Goal: Task Accomplishment & Management: Manage account settings

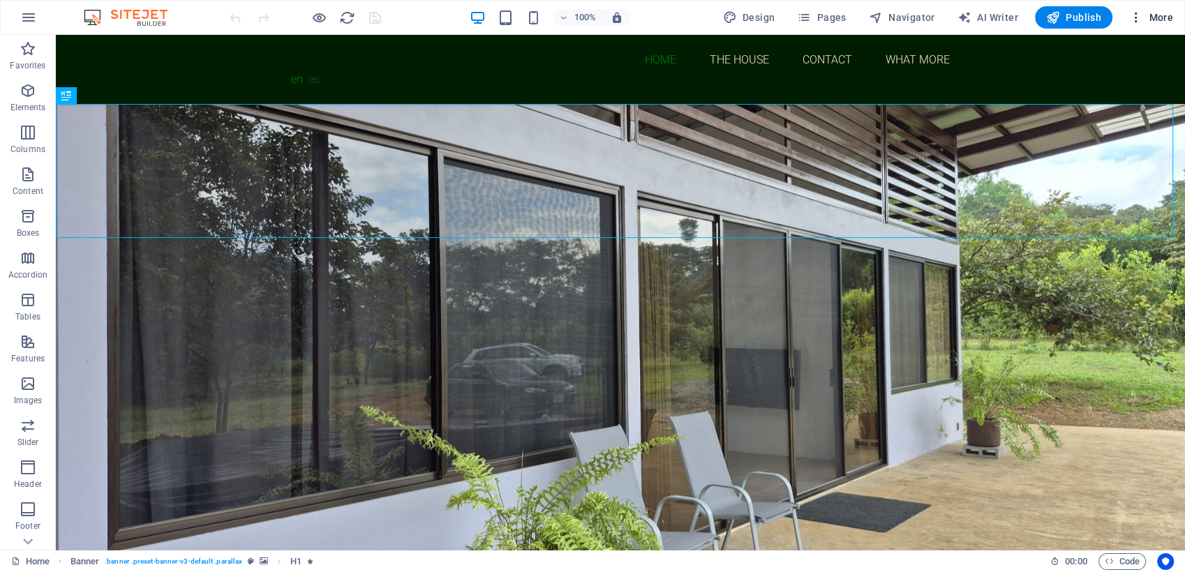
click at [1155, 15] on span "More" at bounding box center [1151, 17] width 44 height 14
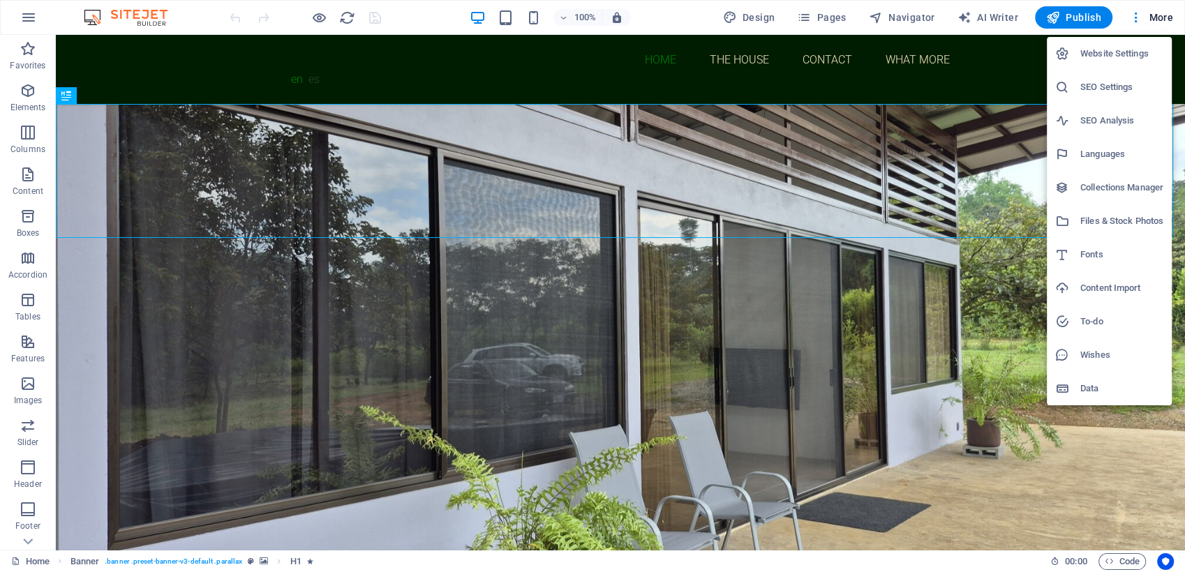
click at [912, 21] on div at bounding box center [592, 286] width 1185 height 572
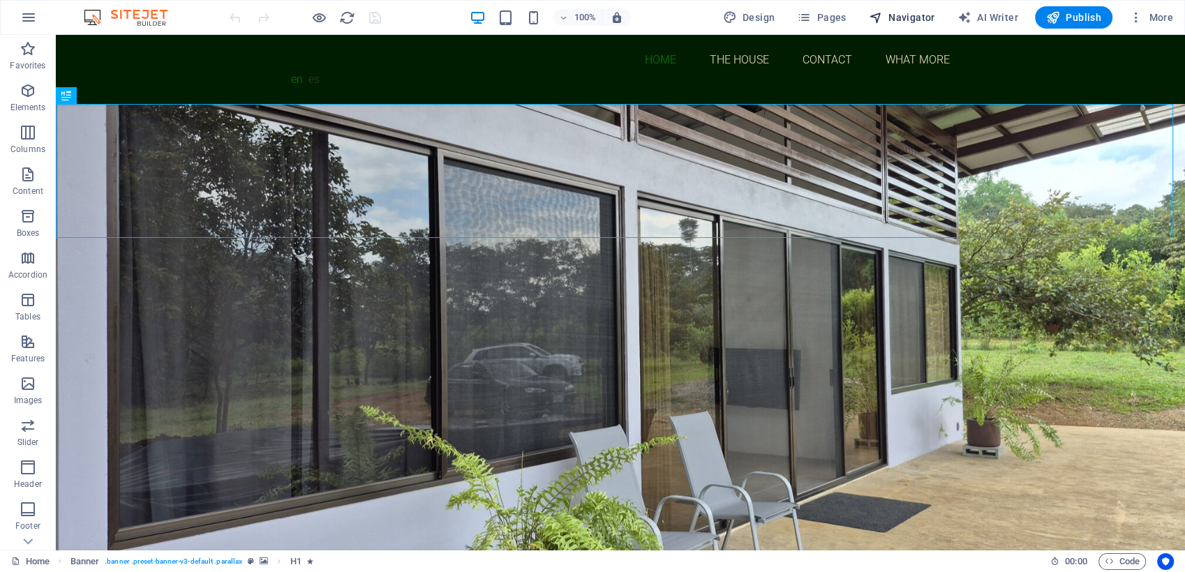
click at [908, 15] on span "Navigator" at bounding box center [902, 17] width 66 height 14
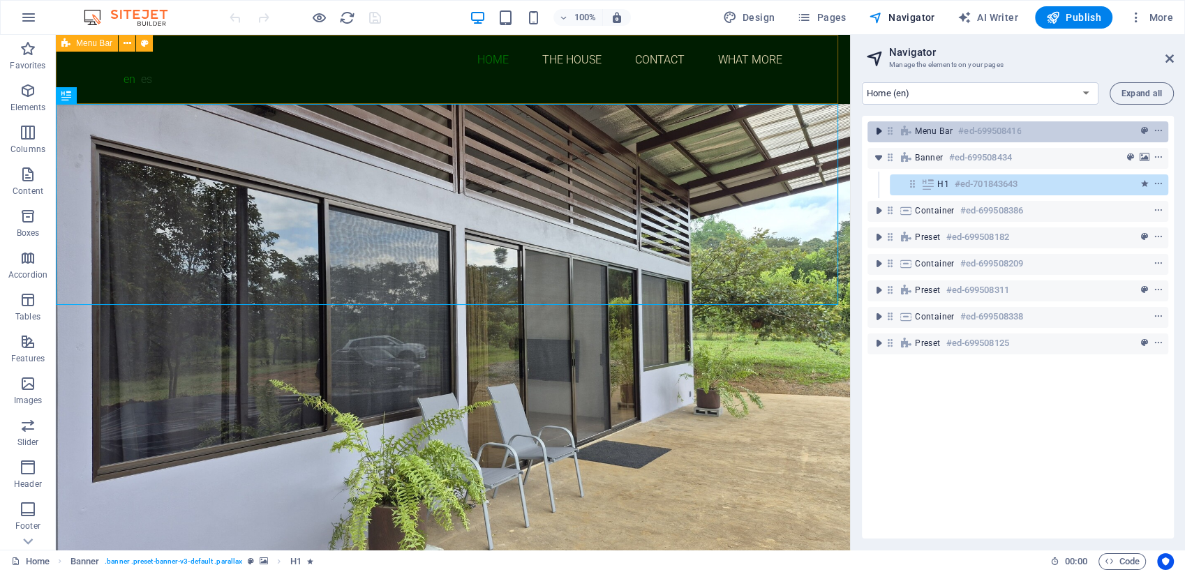
click at [878, 137] on icon "toggle-expand" at bounding box center [879, 131] width 14 height 14
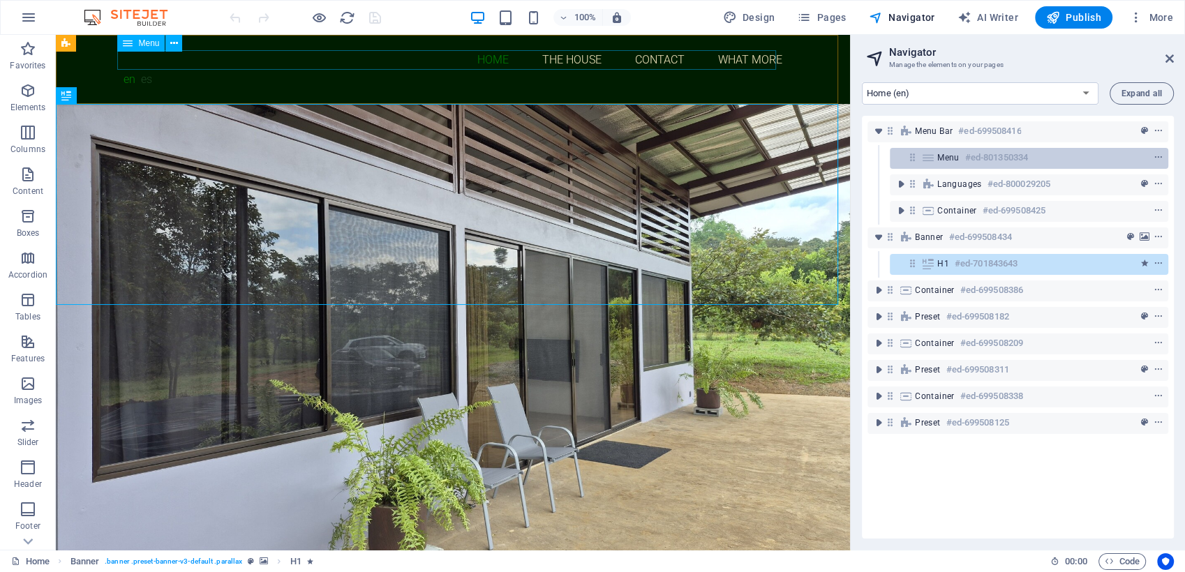
click at [1110, 157] on div at bounding box center [1133, 157] width 66 height 17
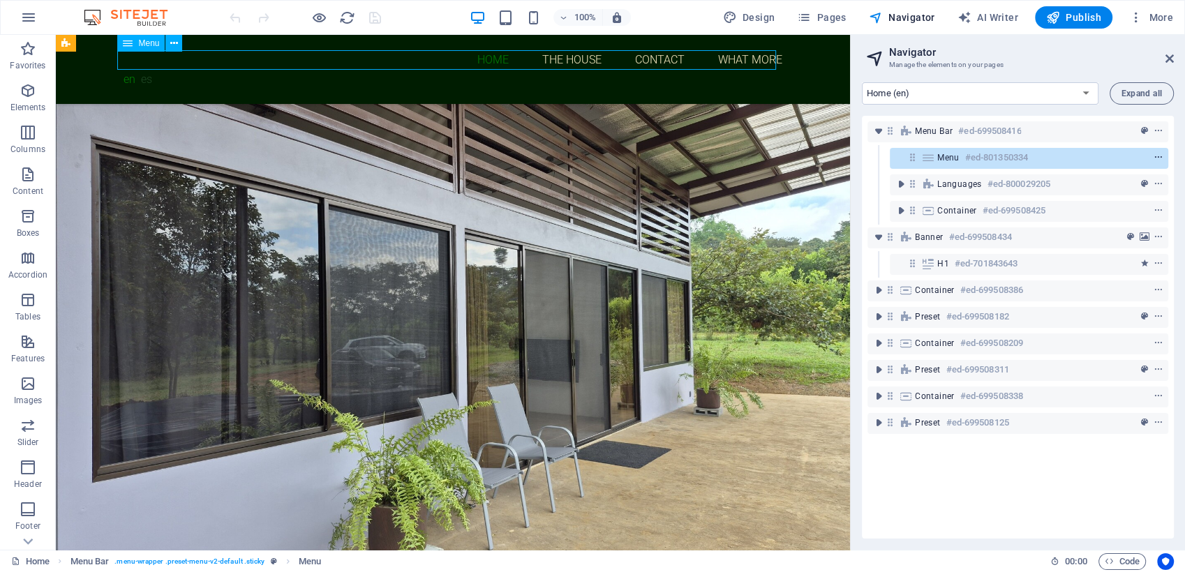
click at [1155, 161] on icon "context-menu" at bounding box center [1159, 158] width 10 height 10
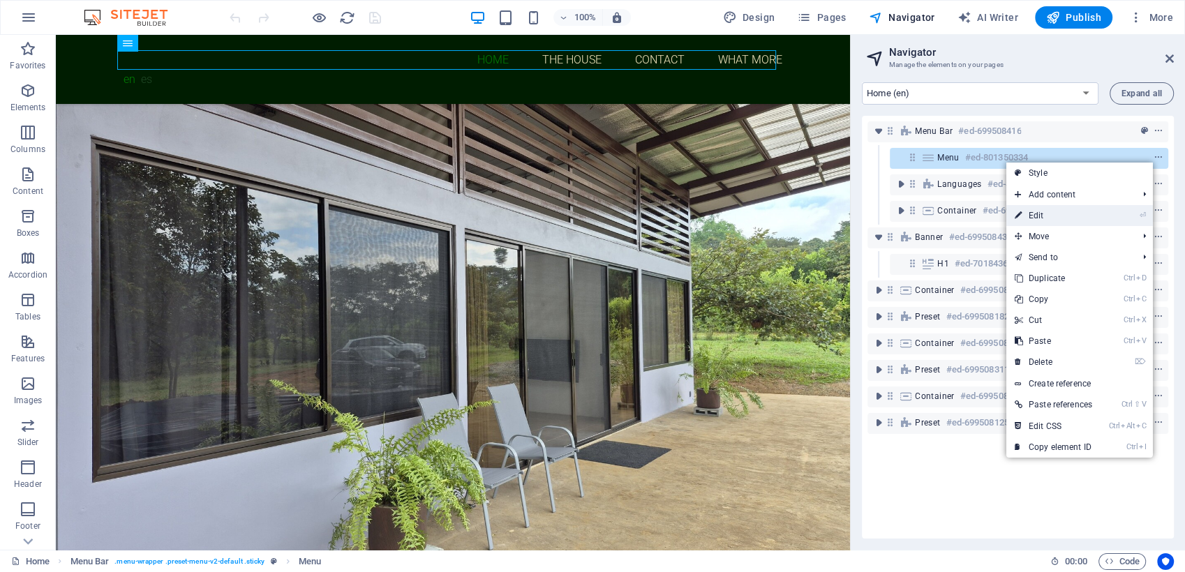
click at [1074, 215] on link "⏎ Edit" at bounding box center [1054, 215] width 94 height 21
select select
select select "1"
select select
select select "2"
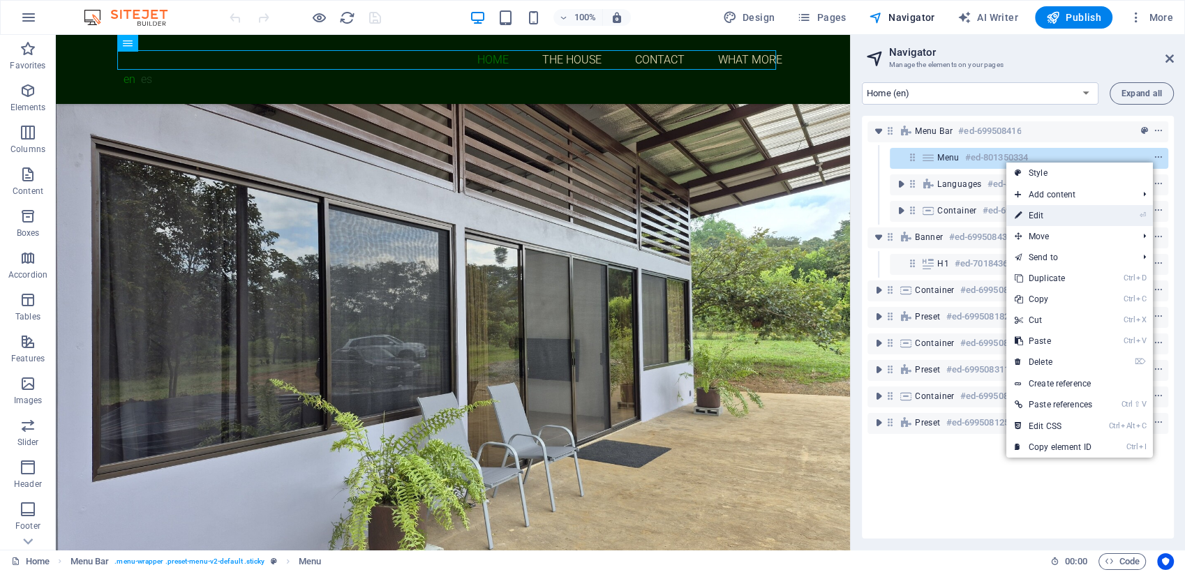
select select
select select "6"
select select
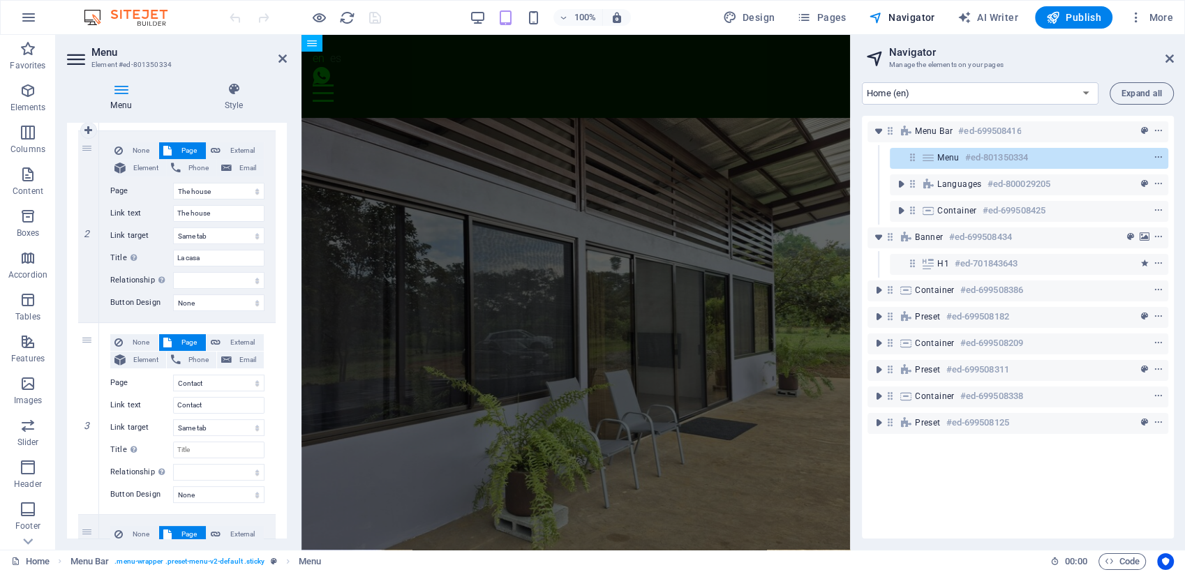
scroll to position [522, 0]
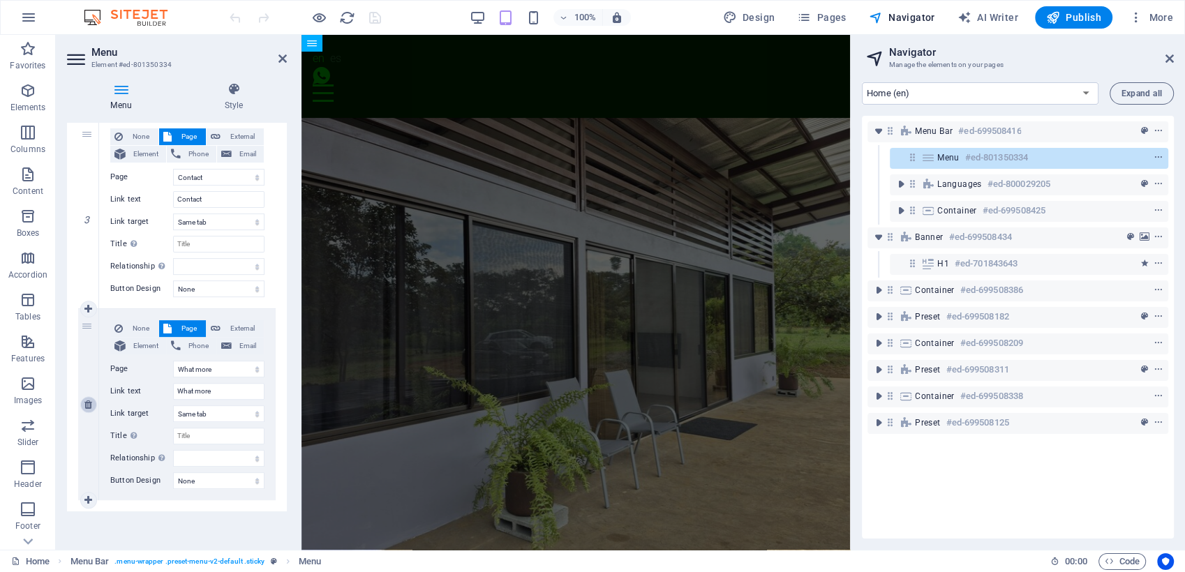
click at [89, 396] on link at bounding box center [88, 404] width 17 height 17
select select
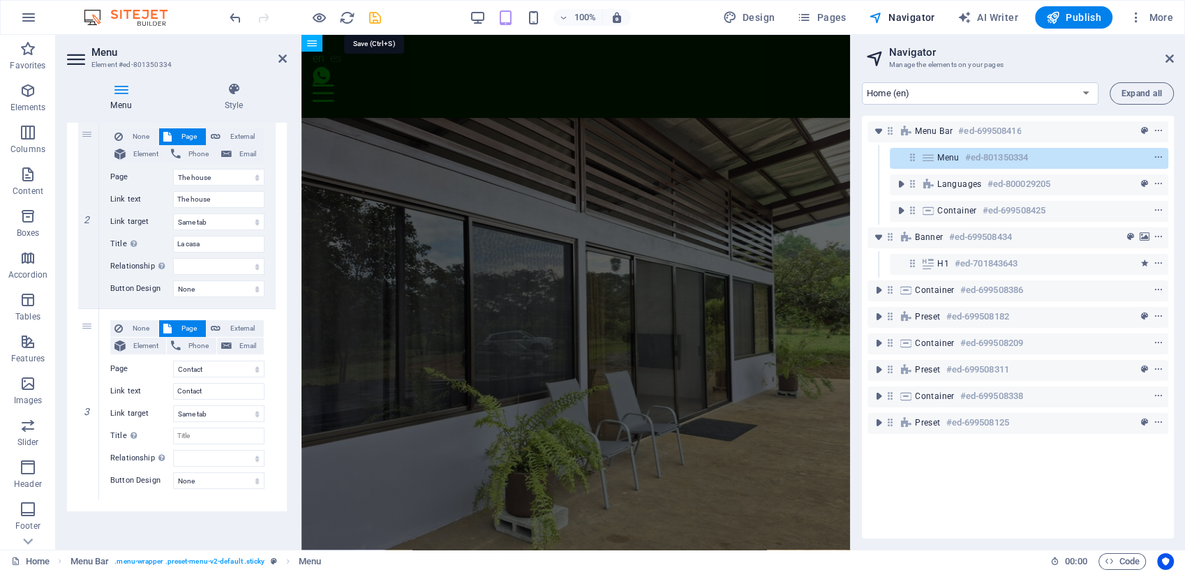
click at [375, 17] on icon "save" at bounding box center [375, 18] width 16 height 16
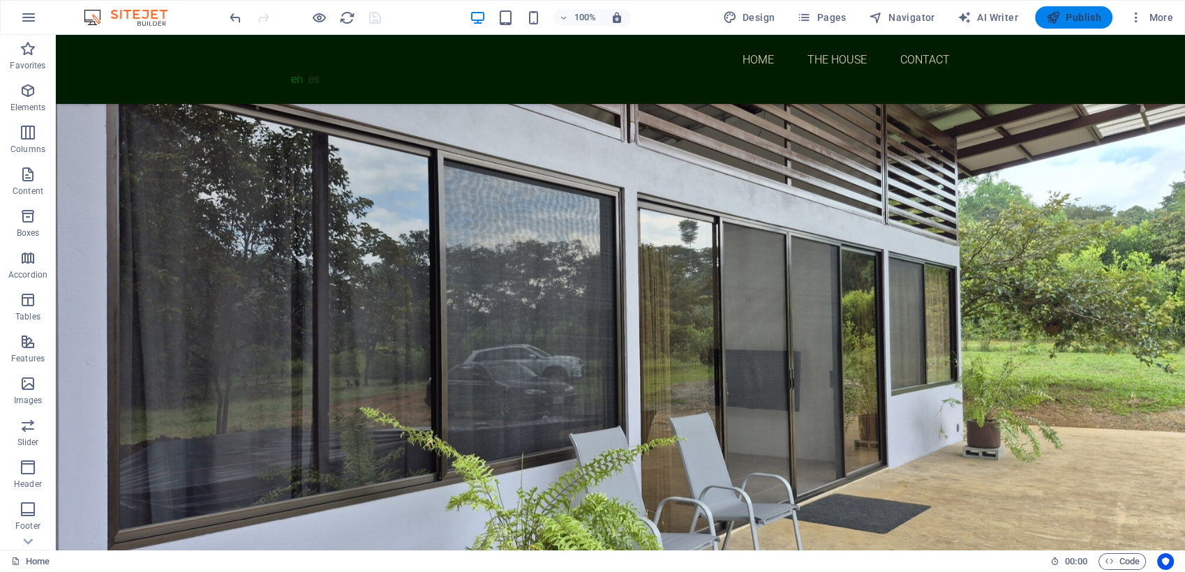
click at [1074, 16] on span "Publish" at bounding box center [1073, 17] width 55 height 14
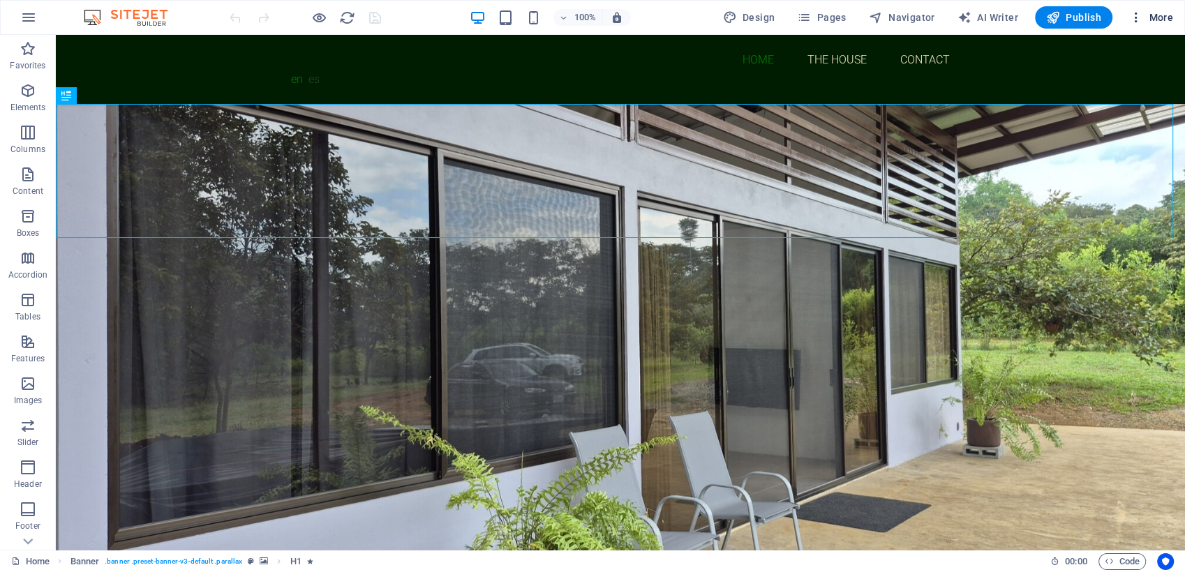
click at [1154, 17] on span "More" at bounding box center [1151, 17] width 44 height 14
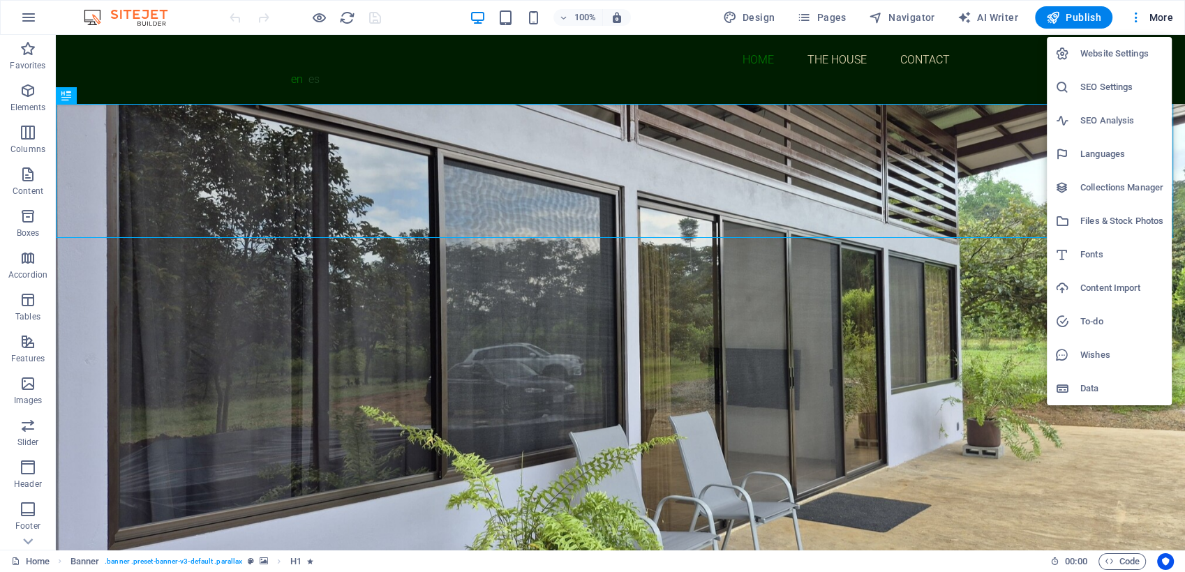
click at [1078, 123] on div at bounding box center [1067, 121] width 25 height 14
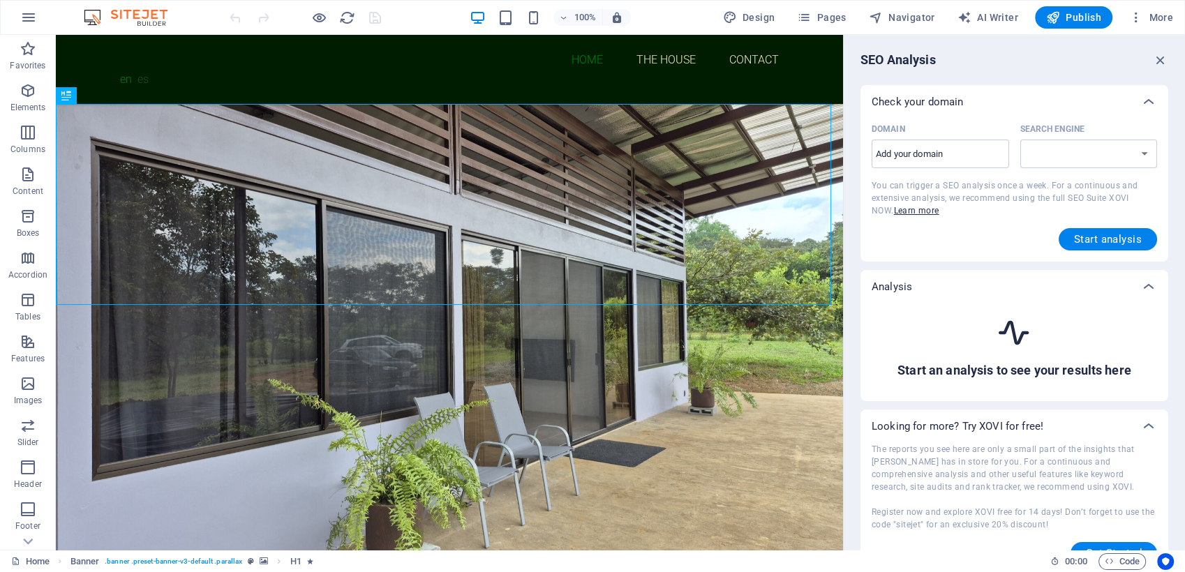
select select "[DOMAIN_NAME]"
click at [942, 154] on input "Domain ​" at bounding box center [941, 154] width 138 height 22
type input "[DOMAIN_NAME]"
click at [1083, 234] on span "Start analysis" at bounding box center [1108, 239] width 68 height 11
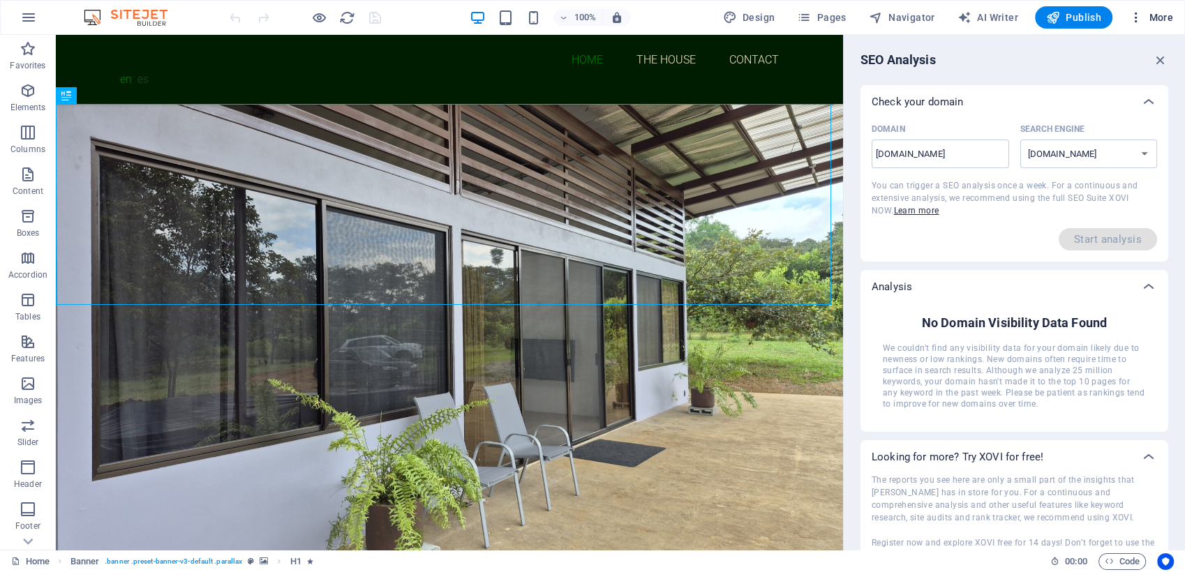
click at [1148, 15] on span "More" at bounding box center [1151, 17] width 44 height 14
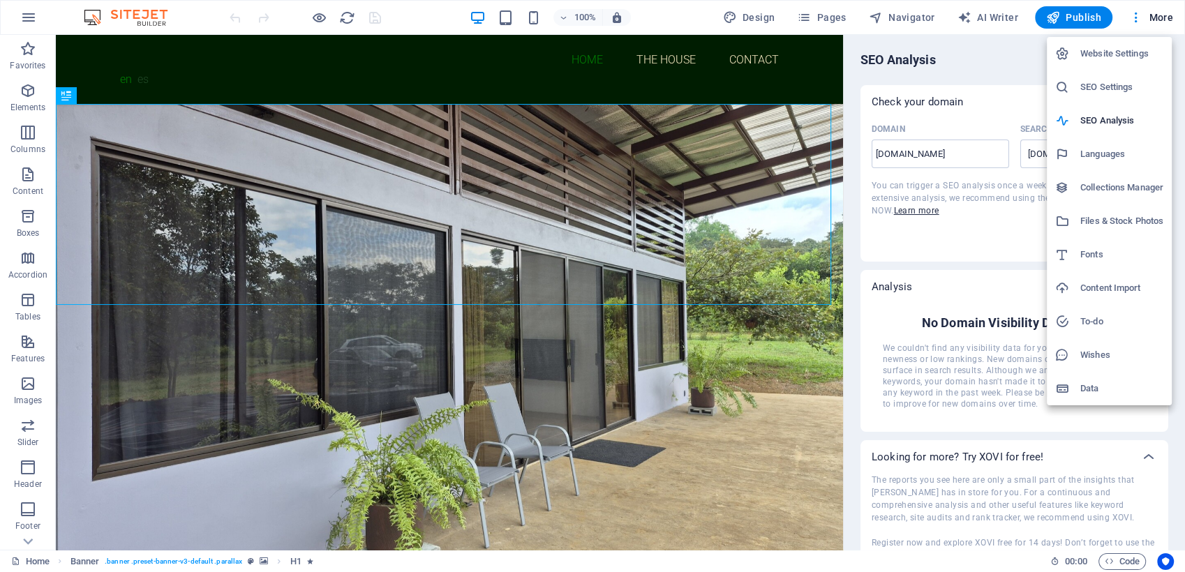
click at [1117, 87] on h6 "SEO Settings" at bounding box center [1122, 87] width 83 height 17
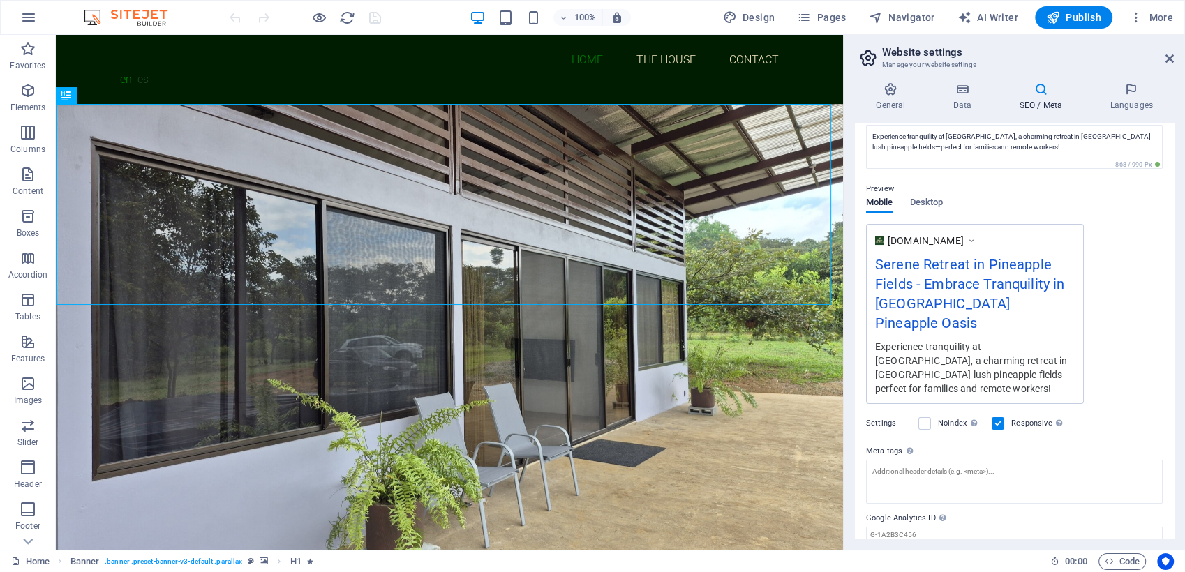
scroll to position [177, 0]
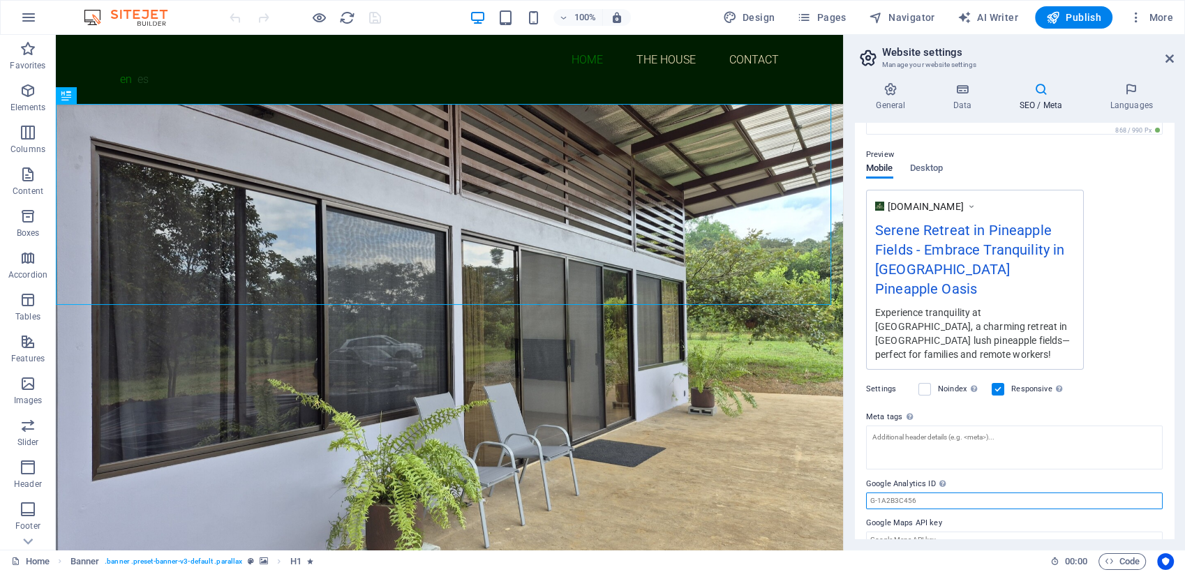
click at [928, 493] on input "Google Analytics ID Please only add the Google Analytics ID. We automatically i…" at bounding box center [1014, 501] width 297 height 17
paste input "G-8BH752G5MH"
type input "G-8BH752G5MH"
click at [373, 18] on icon "save" at bounding box center [375, 18] width 16 height 16
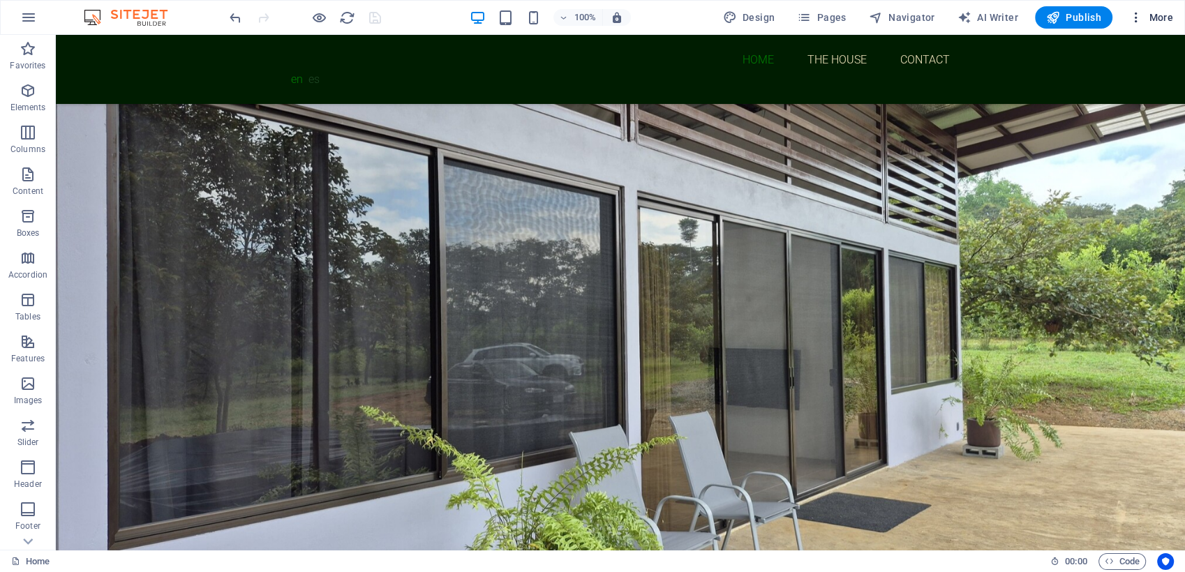
click at [1150, 20] on span "More" at bounding box center [1151, 17] width 44 height 14
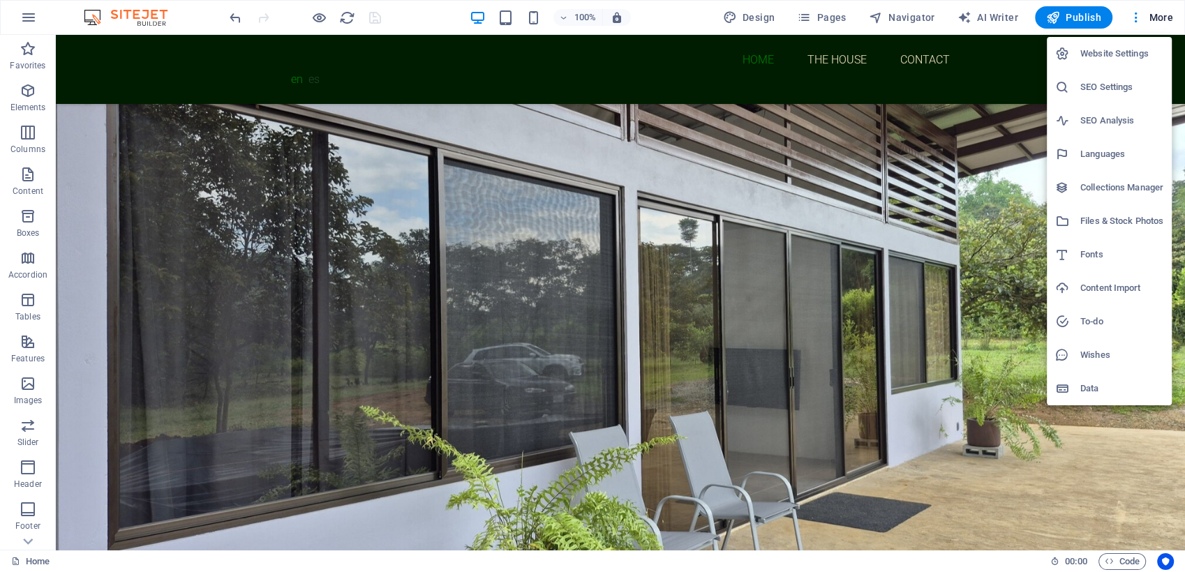
click at [1106, 97] on li "SEO Settings" at bounding box center [1109, 88] width 125 height 34
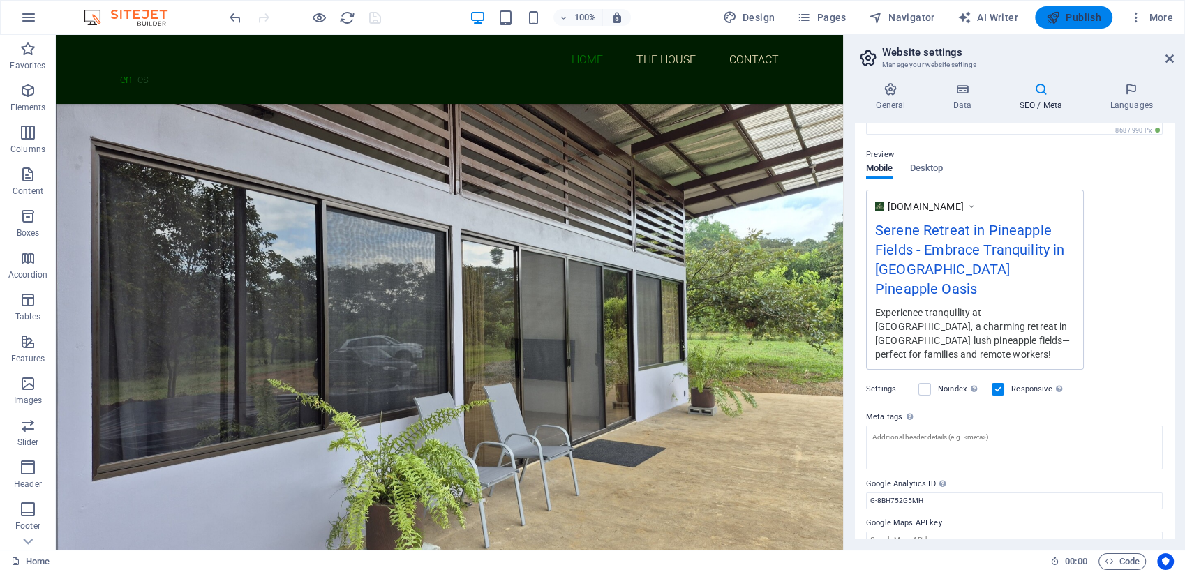
click at [1095, 13] on span "Publish" at bounding box center [1073, 17] width 55 height 14
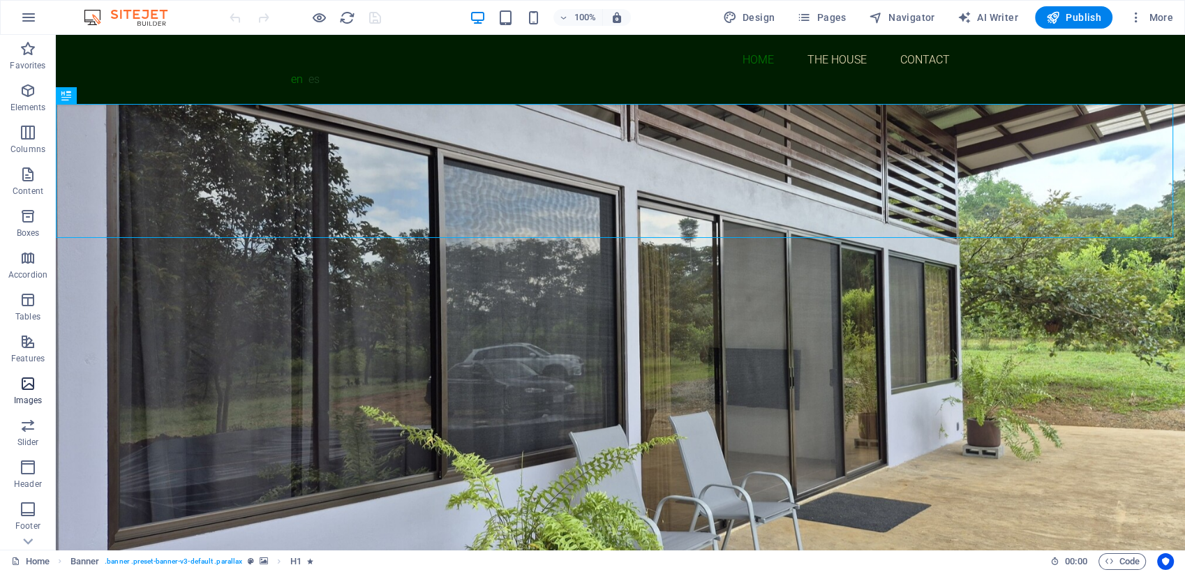
click at [35, 388] on icon "button" at bounding box center [28, 384] width 17 height 17
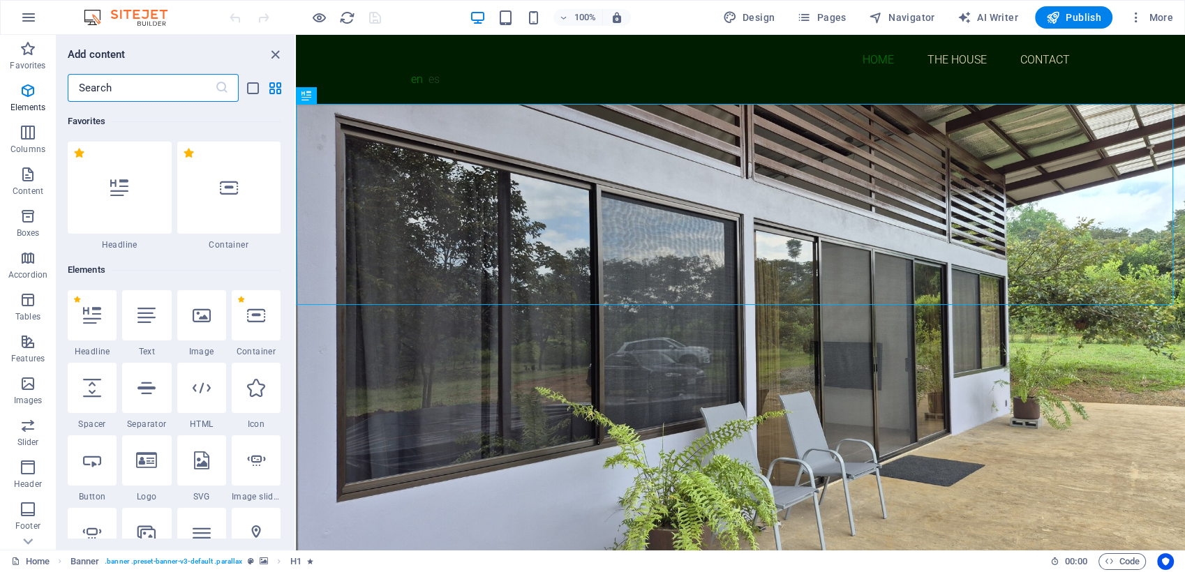
scroll to position [7078, 0]
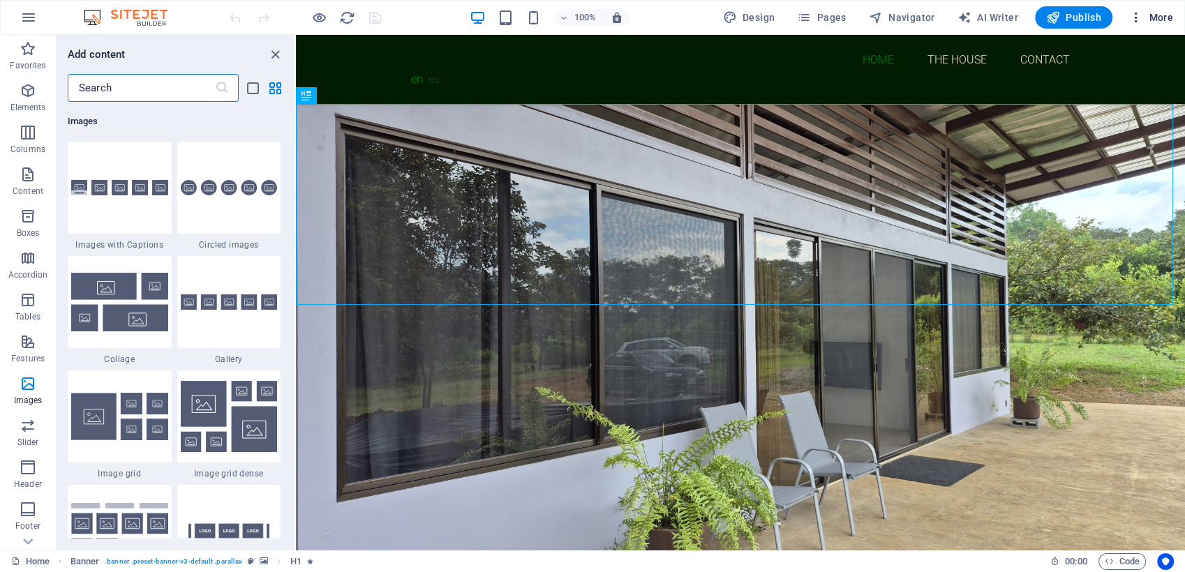
click at [1156, 19] on span "More" at bounding box center [1151, 17] width 44 height 14
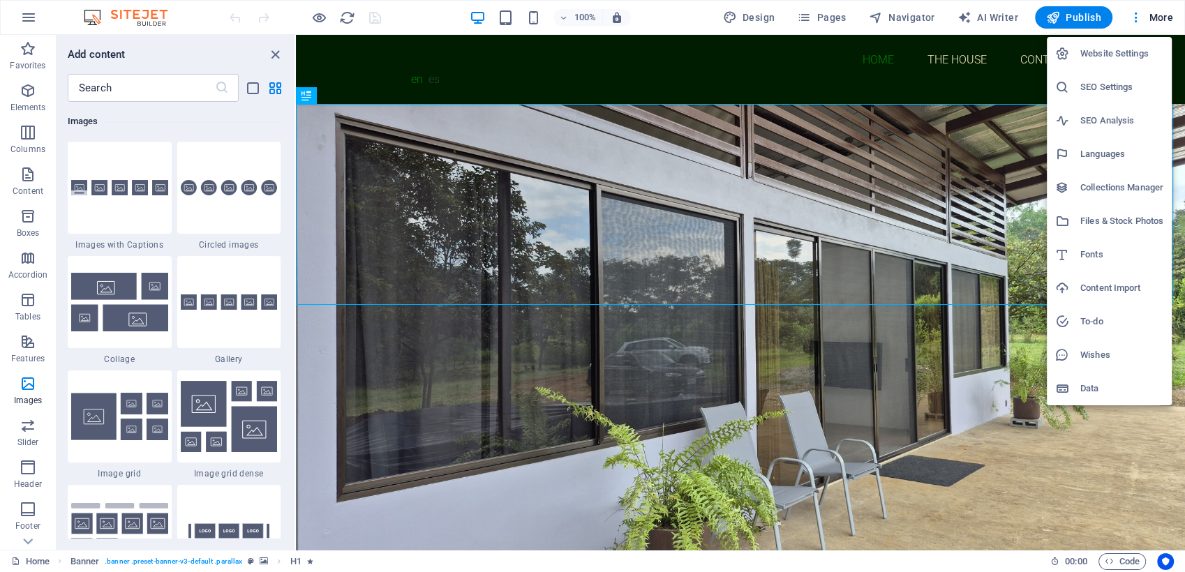
click at [1104, 221] on h6 "Files & Stock Photos" at bounding box center [1122, 221] width 83 height 17
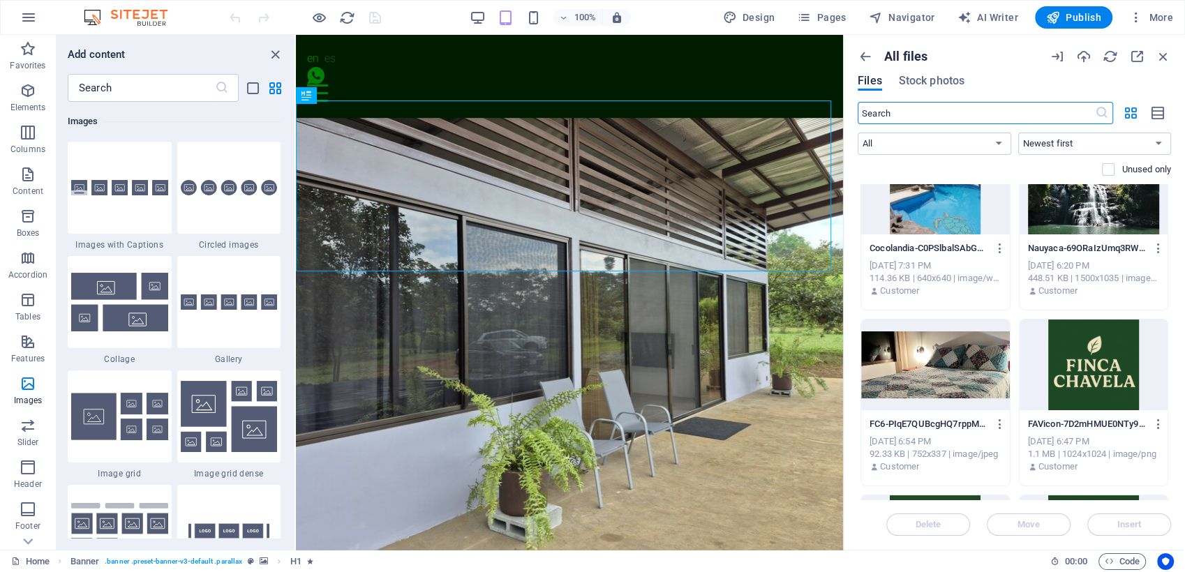
scroll to position [223, 0]
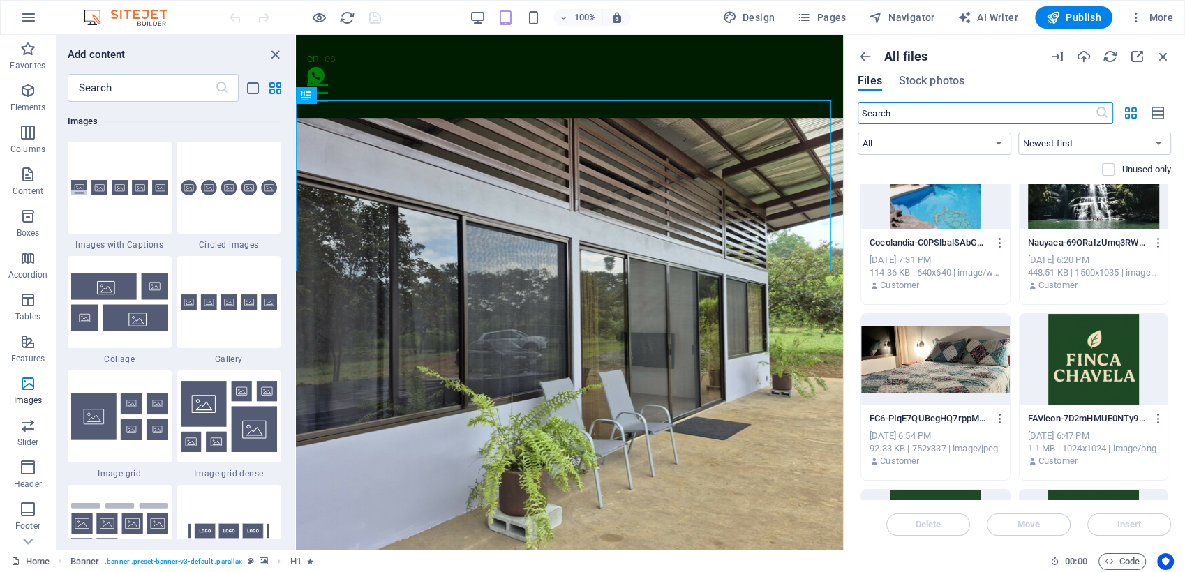
click at [1098, 366] on div at bounding box center [1094, 359] width 149 height 91
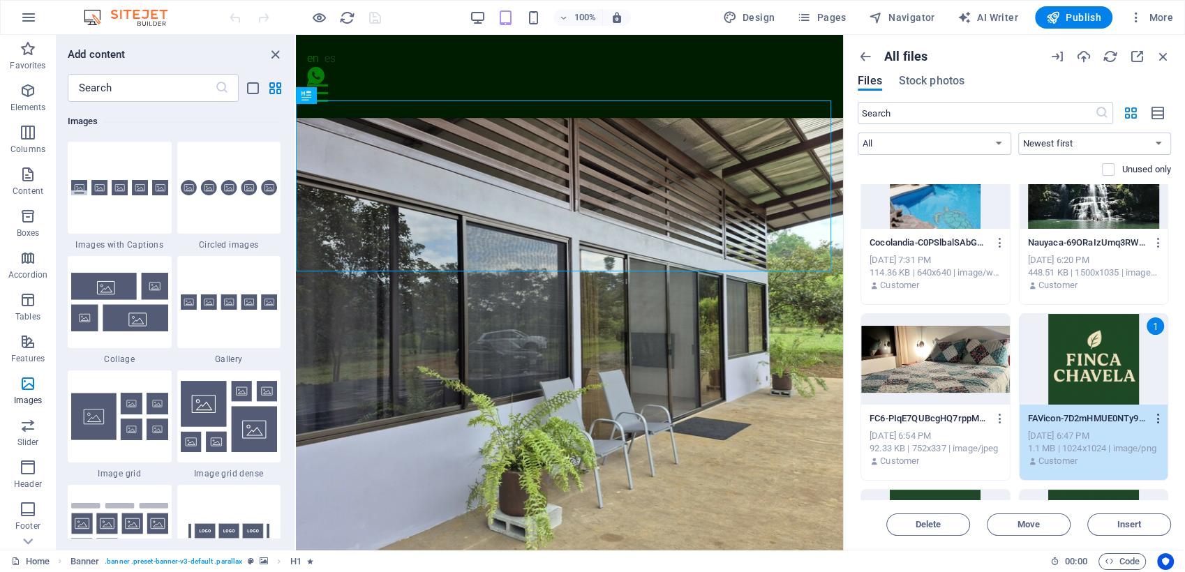
click at [1154, 420] on icon "button" at bounding box center [1158, 419] width 13 height 13
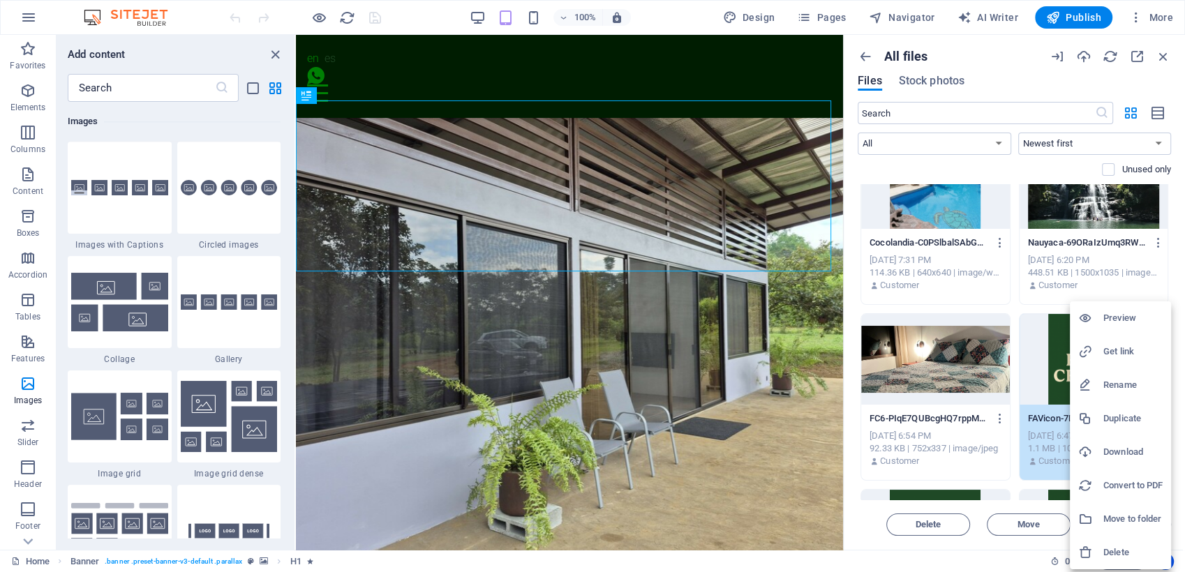
click at [1119, 454] on h6 "Download" at bounding box center [1133, 452] width 59 height 17
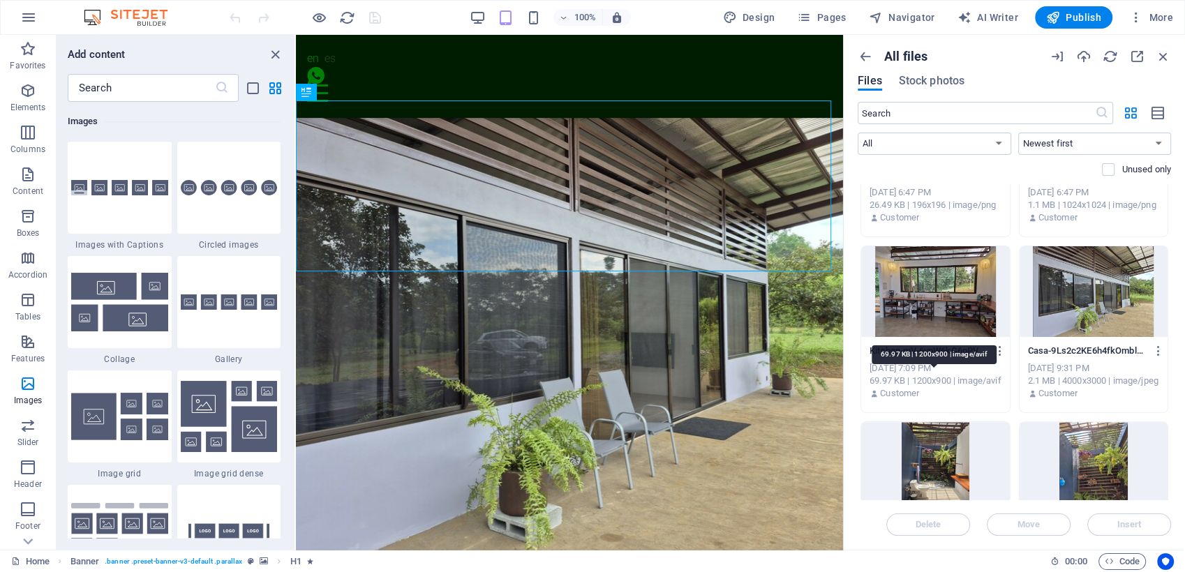
scroll to position [655, 0]
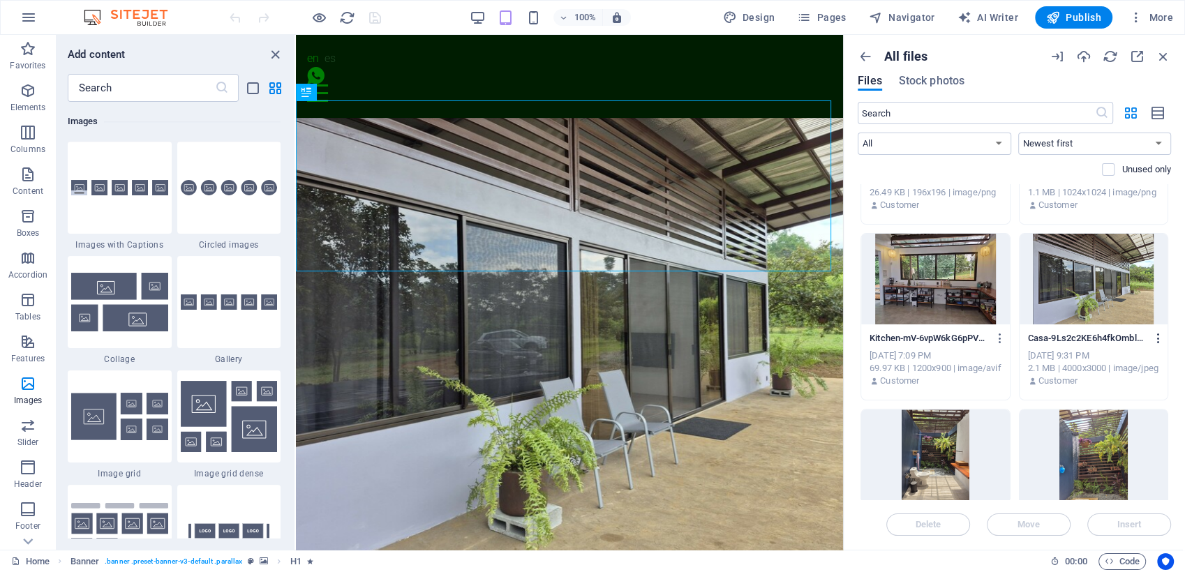
click at [1156, 336] on icon "button" at bounding box center [1158, 338] width 13 height 13
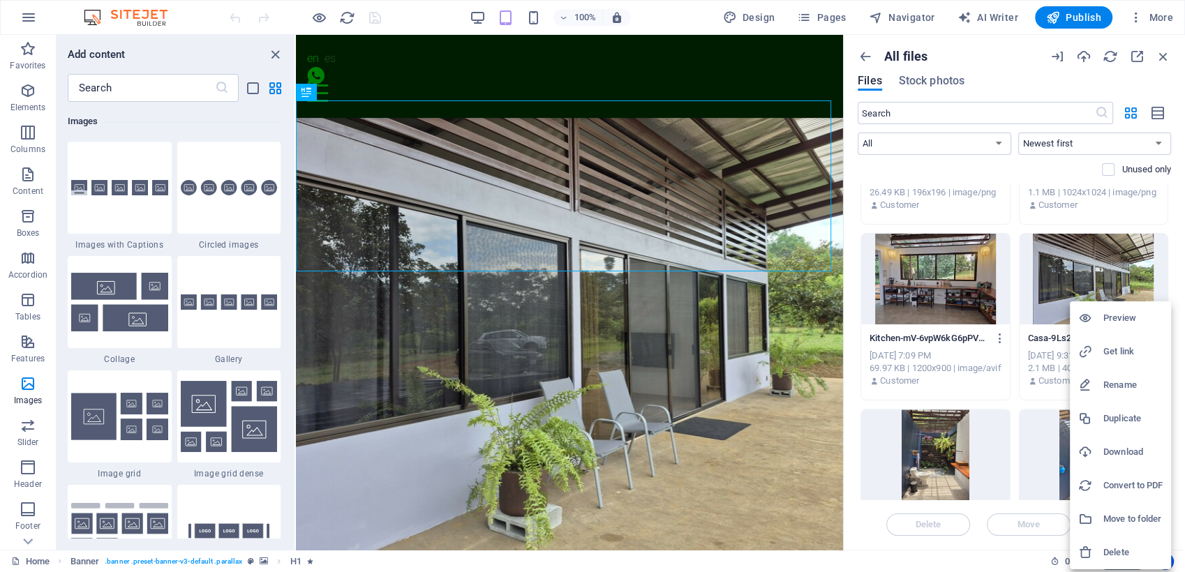
click at [1111, 458] on h6 "Download" at bounding box center [1133, 452] width 59 height 17
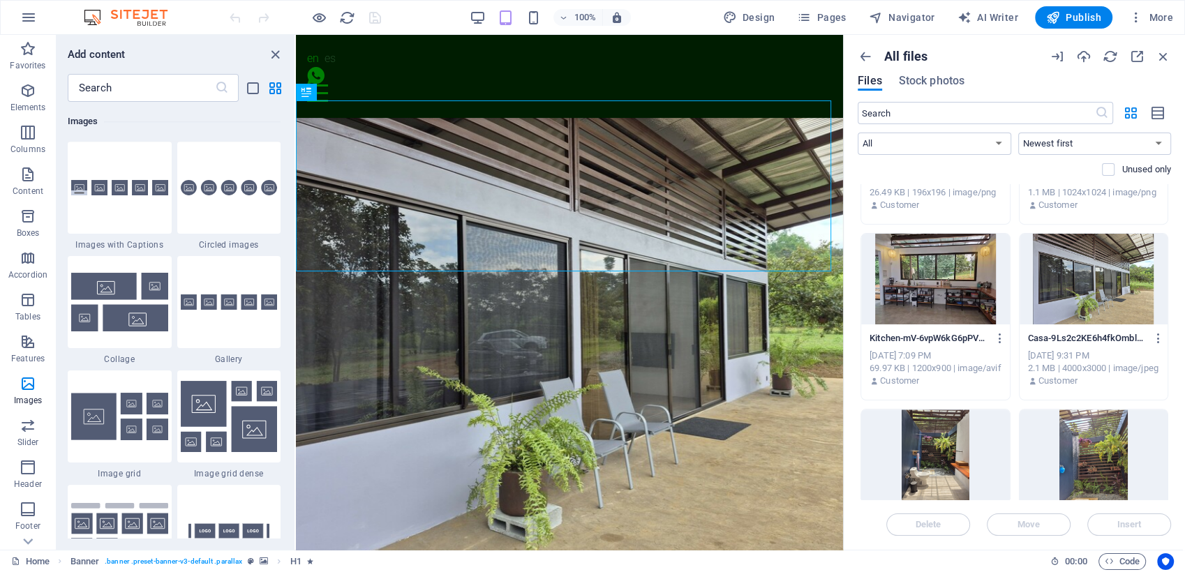
click at [423, 5] on div "100% Design Pages Navigator AI Writer Publish More" at bounding box center [593, 18] width 1184 height 34
